Goal: Use online tool/utility: Utilize a website feature to perform a specific function

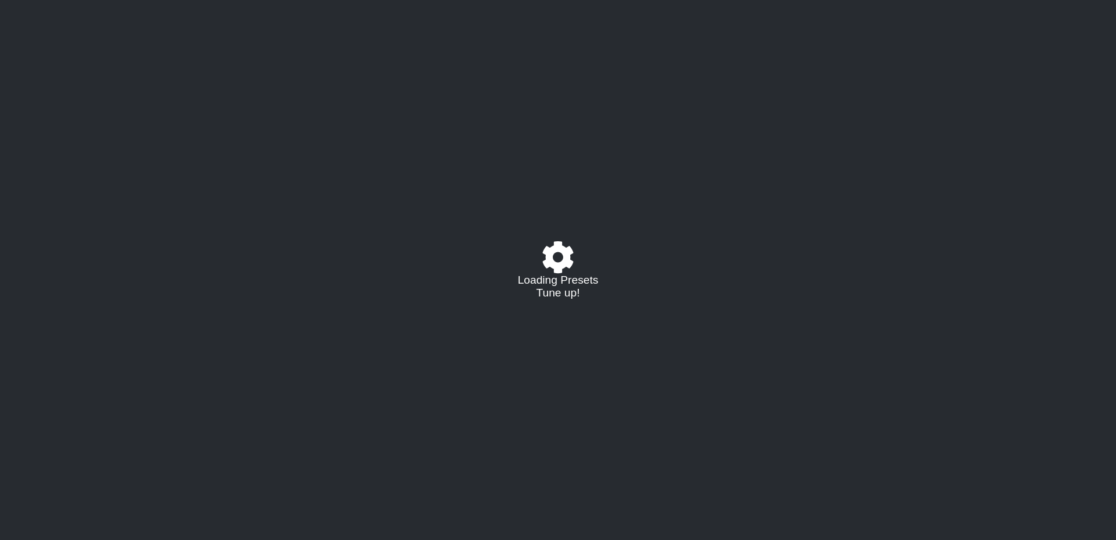
select select "/021796426927"
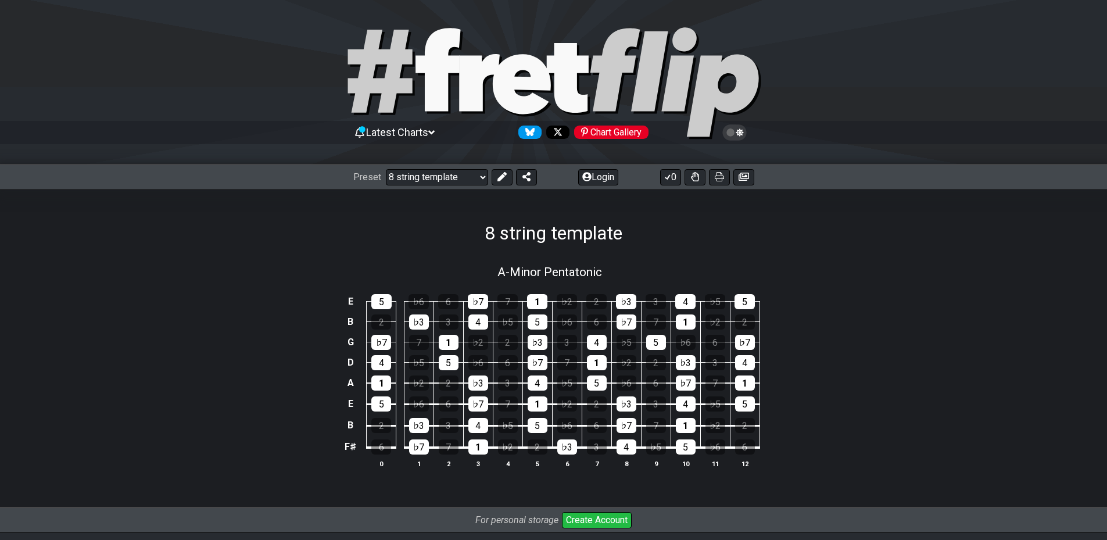
click at [497, 192] on div "Latest Charts Chart Gallery The Internet Guitar fretboard tool - view and edit …" at bounding box center [553, 328] width 1107 height 657
click at [502, 185] on button at bounding box center [502, 177] width 21 height 16
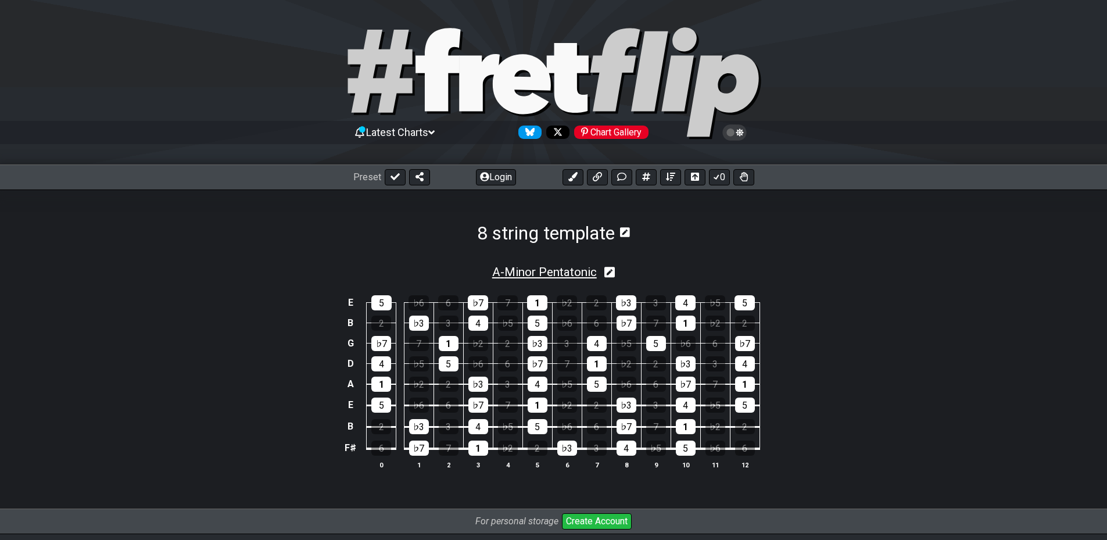
click at [529, 274] on span "A - Minor Pentatonic" at bounding box center [544, 272] width 105 height 14
select select "A"
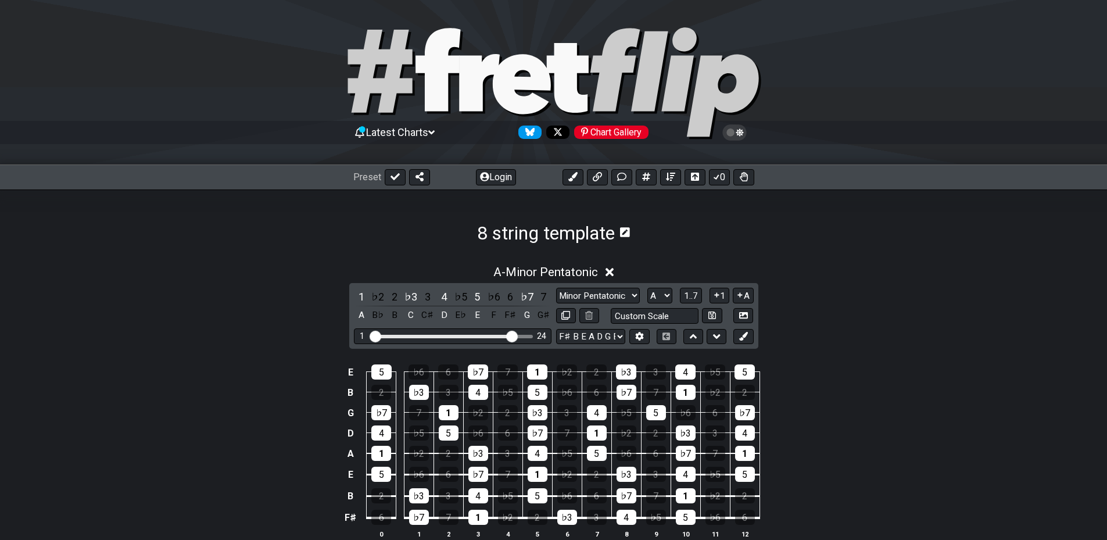
drag, startPoint x: 448, startPoint y: 336, endPoint x: 510, endPoint y: 332, distance: 62.3
click at [510, 335] on input "Visible fret range" at bounding box center [452, 335] width 165 height 0
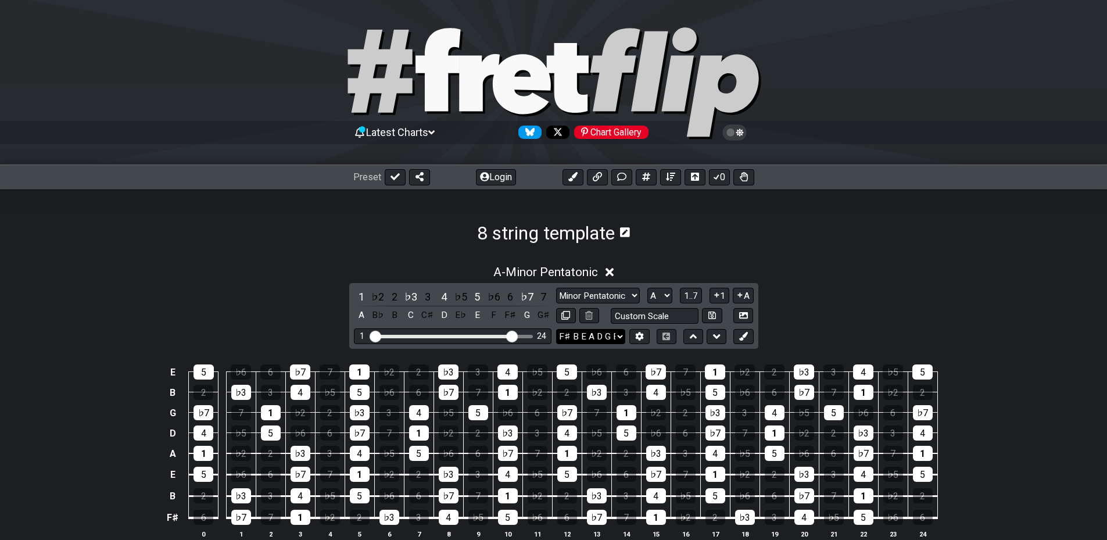
click at [608, 335] on select "F♯ B E A D G B E F♯ B E A D G B E E A D G B E B E A D F♯ B A D G C E A D A D G …" at bounding box center [590, 337] width 69 height 16
select select "A E A D G B E"
click at [556, 329] on select "F♯ B E A D G B E F♯ B E A D G B E E A D G B E B E A D F♯ B A D G C E A D A D G …" at bounding box center [590, 337] width 69 height 16
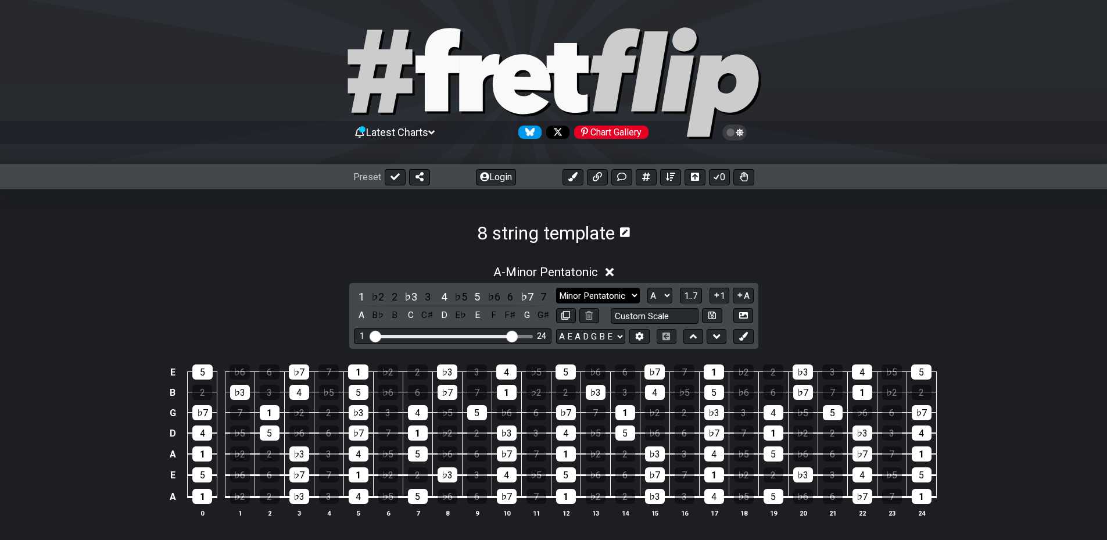
click at [613, 298] on select "Minor Pentatonic Major 3rds Minor Pentatonic Major Pentatonic Minor Blues Major…" at bounding box center [598, 296] width 84 height 16
click at [556, 288] on select "Minor Pentatonic Major 3rds Minor Pentatonic Major Pentatonic Minor Blues Major…" at bounding box center [598, 296] width 84 height 16
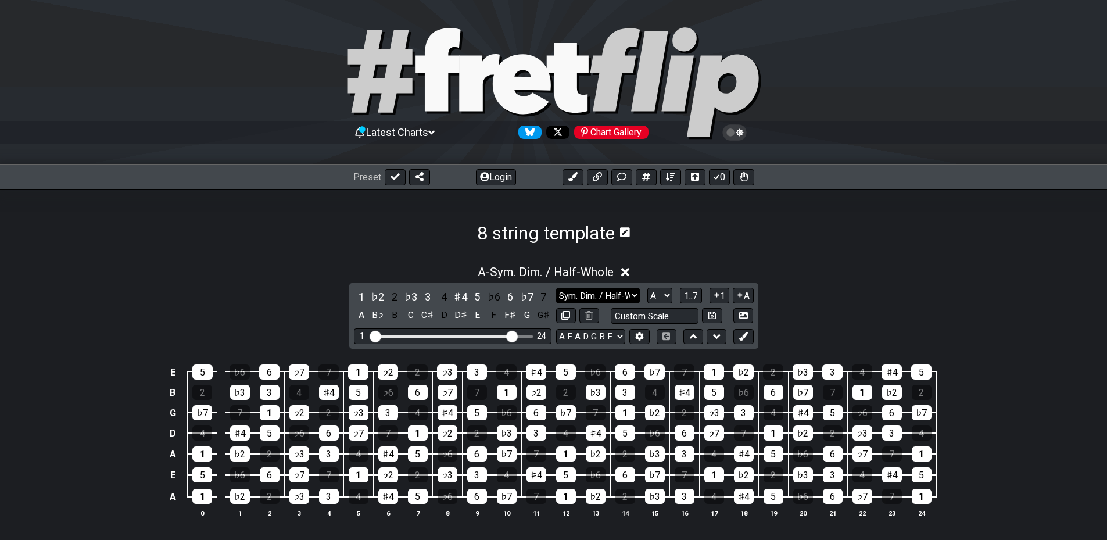
click at [622, 294] on select "Minor Pentatonic Major 3rds Minor Pentatonic Major Pentatonic Minor Blues Major…" at bounding box center [598, 296] width 84 height 16
select select "Phrygian Dominant"
click at [556, 288] on select "Minor Pentatonic Major 3rds Minor Pentatonic Major Pentatonic Minor Blues Major…" at bounding box center [598, 296] width 84 height 16
